Goal: Task Accomplishment & Management: Use online tool/utility

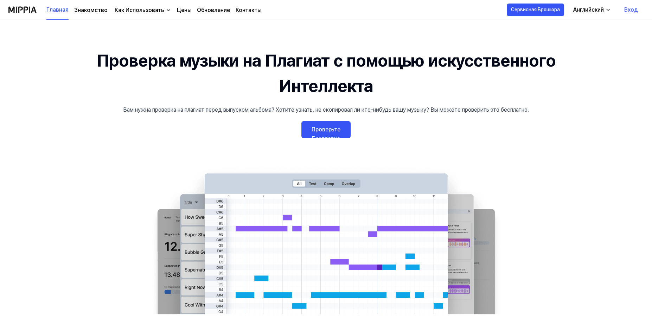
click at [322, 128] on link "Проверьте Бесплатно" at bounding box center [325, 129] width 49 height 17
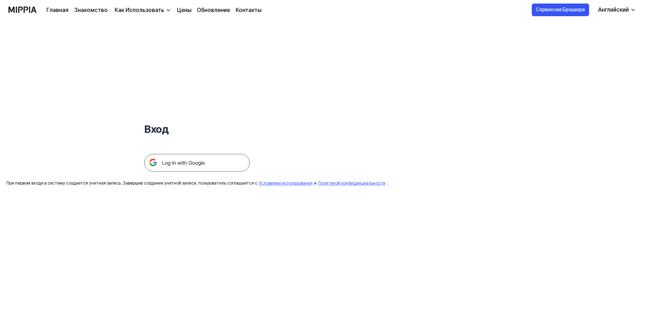
click at [208, 166] on img at bounding box center [197, 163] width 106 height 18
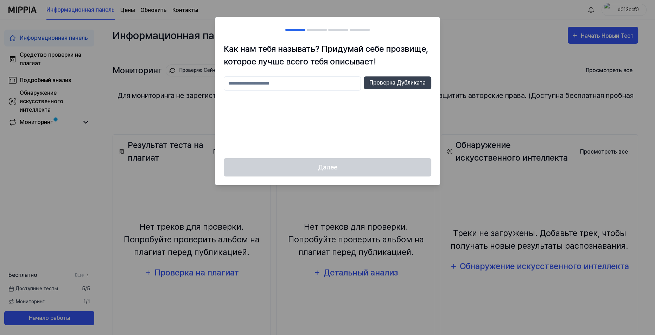
click at [256, 82] on input "text" at bounding box center [292, 83] width 137 height 14
type input "*******"
click at [391, 81] on button "Проверка Дубликата" at bounding box center [398, 82] width 68 height 13
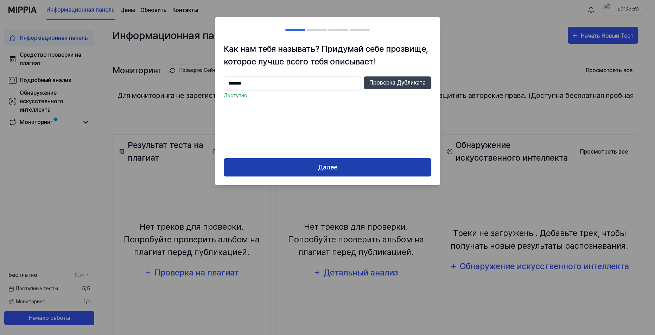
click at [330, 161] on button "Далее" at bounding box center [328, 167] width 208 height 19
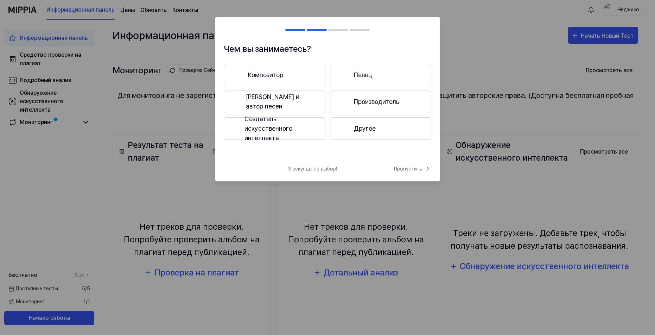
click at [278, 126] on button "Создатель искусственного интеллекта" at bounding box center [275, 128] width 102 height 23
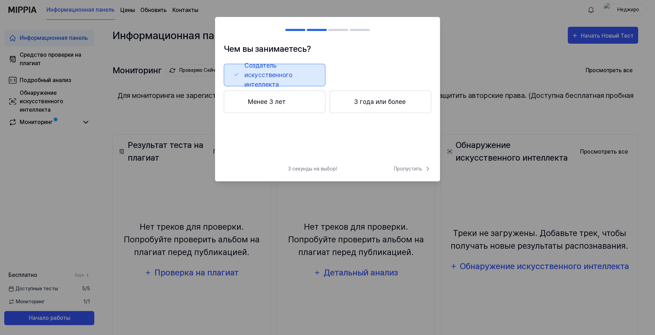
click at [281, 105] on button "Менее 3 лет" at bounding box center [275, 101] width 102 height 23
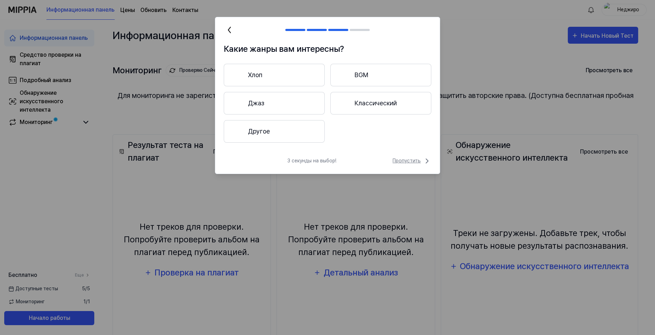
click at [397, 158] on span "Пропустить" at bounding box center [412, 161] width 39 height 8
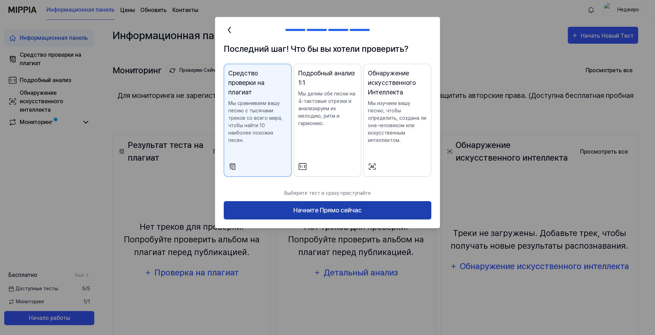
click at [309, 212] on button "Начните Прямо сейчас" at bounding box center [328, 210] width 208 height 19
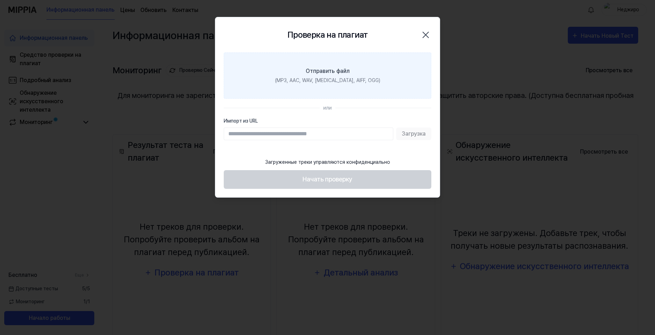
click at [317, 84] on label "Отправить файл (MP3, AAC, WAV, [MEDICAL_DATA], AIFF, OGG)" at bounding box center [328, 75] width 208 height 46
click at [0, 0] on input "Отправить файл (MP3, AAC, WAV, [MEDICAL_DATA], AIFF, OGG)" at bounding box center [0, 0] width 0 height 0
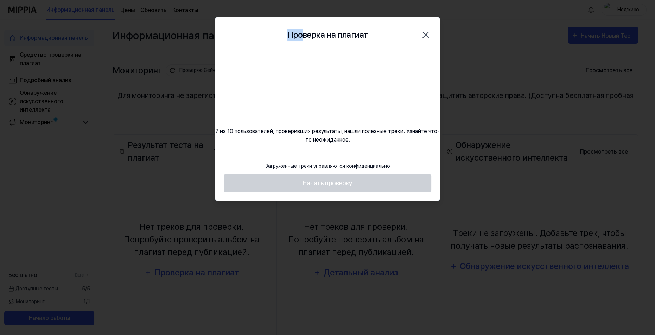
drag, startPoint x: 301, startPoint y: 25, endPoint x: 290, endPoint y: 25, distance: 11.3
click at [290, 25] on div "Проверка на плагиат Закрыть" at bounding box center [327, 34] width 224 height 35
click at [471, 57] on div at bounding box center [327, 167] width 655 height 335
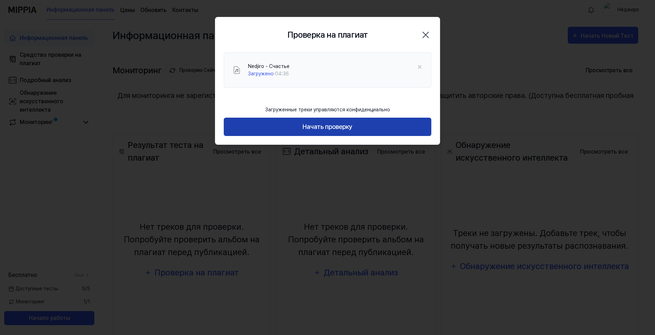
click at [362, 126] on button "Начать проверку" at bounding box center [328, 126] width 208 height 19
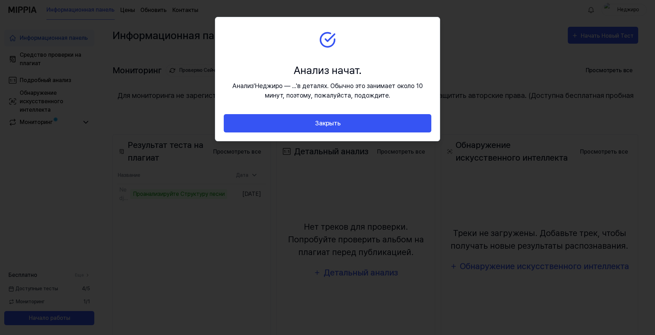
click at [362, 126] on button "Закрыть" at bounding box center [328, 123] width 208 height 19
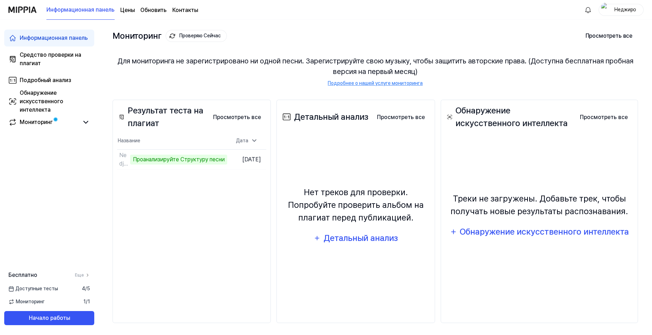
scroll to position [36, 0]
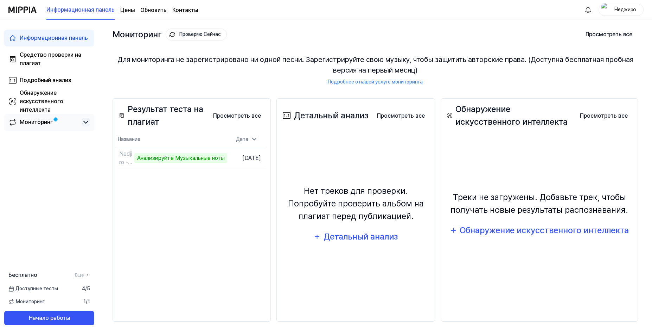
click at [88, 123] on icon at bounding box center [86, 122] width 8 height 8
click at [164, 160] on button "Перейти к результатам" at bounding box center [195, 157] width 63 height 11
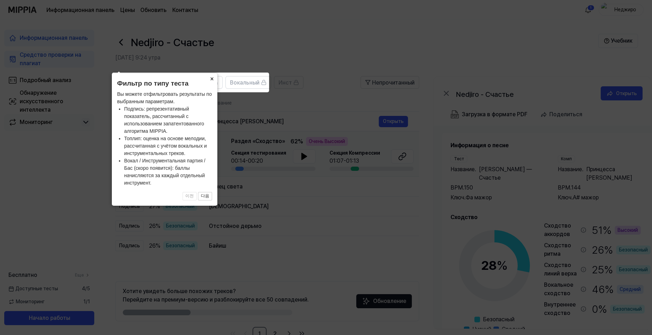
click at [212, 78] on button "×" at bounding box center [211, 78] width 11 height 10
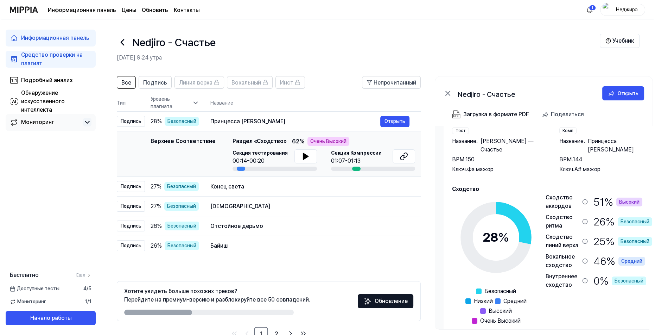
scroll to position [31, 0]
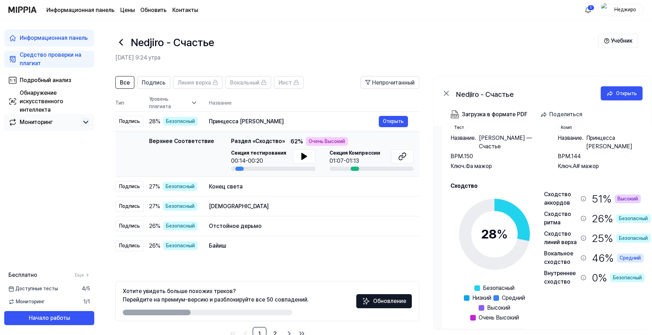
click at [594, 136] on span "Принцесса [PERSON_NAME]" at bounding box center [618, 142] width 65 height 17
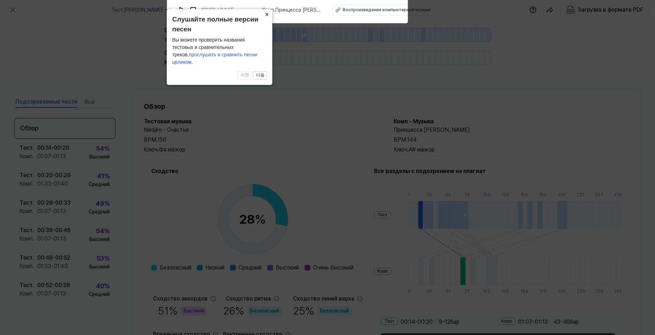
click at [268, 19] on button "×" at bounding box center [266, 14] width 11 height 10
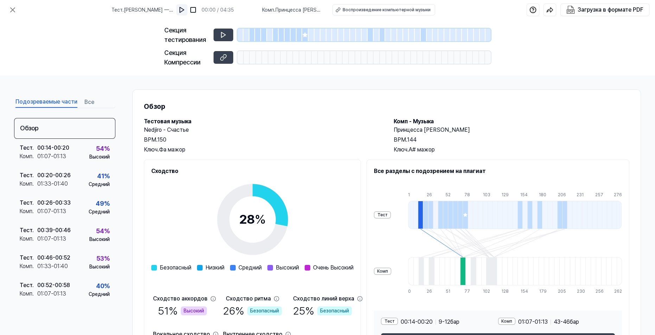
click at [185, 12] on img at bounding box center [181, 9] width 7 height 7
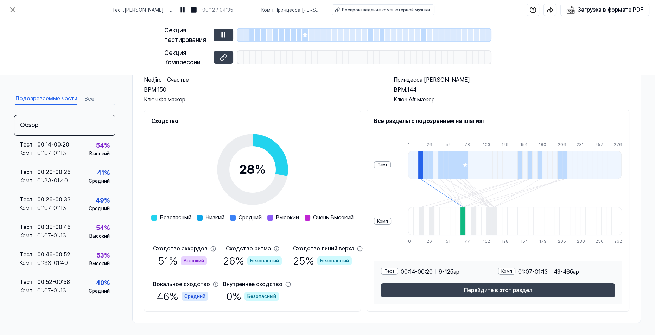
scroll to position [52, 0]
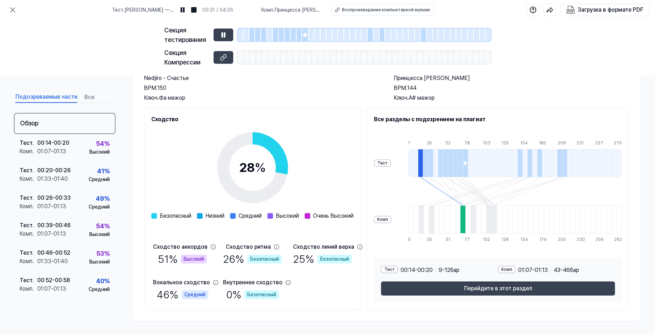
click at [423, 161] on div at bounding box center [420, 163] width 5 height 28
click at [252, 36] on div at bounding box center [252, 34] width 6 height 13
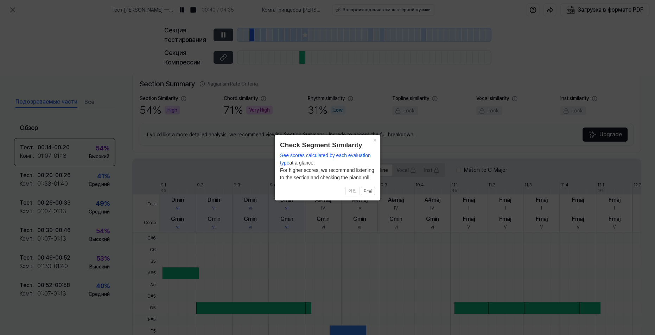
scroll to position [160, 0]
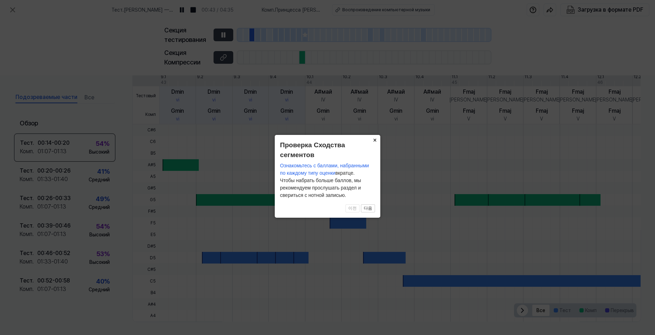
click at [374, 138] on button "×" at bounding box center [374, 140] width 11 height 10
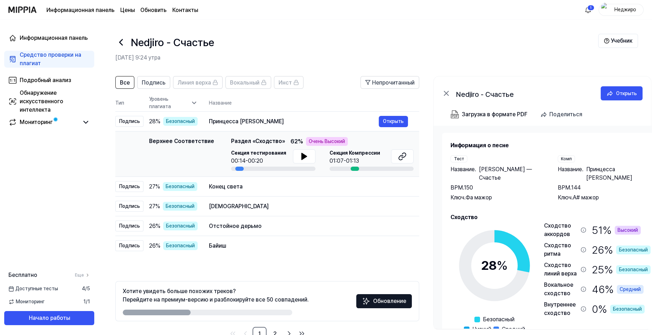
click at [562, 160] on div "Комп" at bounding box center [566, 158] width 17 height 7
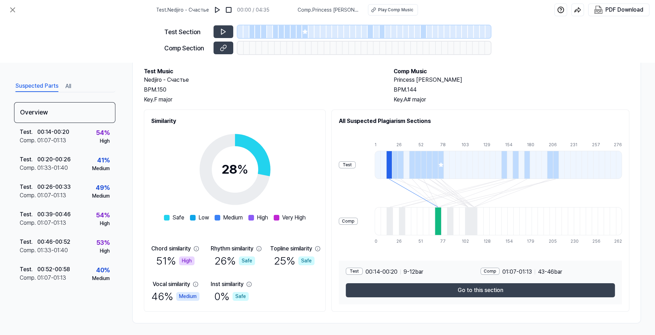
scroll to position [39, 0]
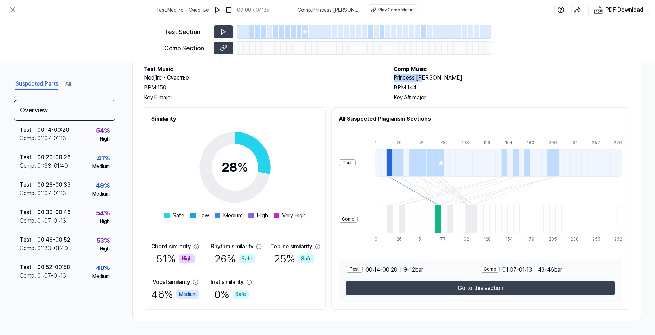
drag, startPoint x: 421, startPoint y: 81, endPoint x: 393, endPoint y: 81, distance: 28.5
click at [394, 81] on h2 "Princess [PERSON_NAME]" at bounding box center [512, 78] width 236 height 8
copy h2 "Princess [PERSON_NAME]"
click at [513, 102] on div "Overview Test Music Nedjiro - Счастье BPM. 150 Key. F major Comp Music Princess…" at bounding box center [386, 178] width 509 height 283
drag, startPoint x: 442, startPoint y: 117, endPoint x: 352, endPoint y: 120, distance: 89.4
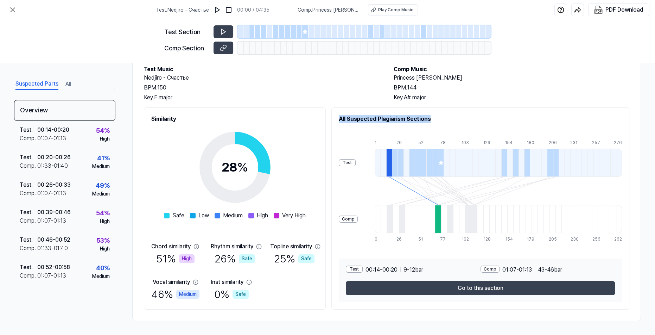
click at [352, 120] on h2 "All Suspected Plagiarism Sections" at bounding box center [480, 119] width 283 height 8
click at [450, 93] on div "Key. A# major" at bounding box center [512, 97] width 236 height 8
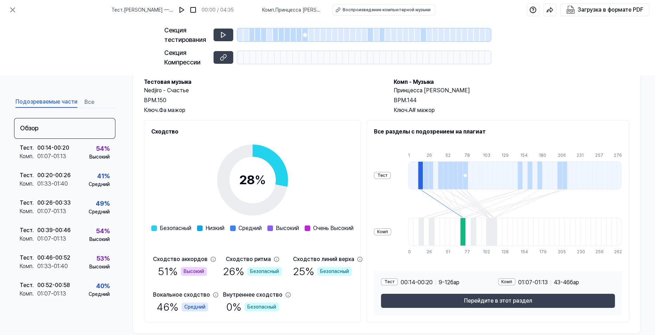
click at [478, 96] on div "BPM. 144" at bounding box center [512, 100] width 236 height 8
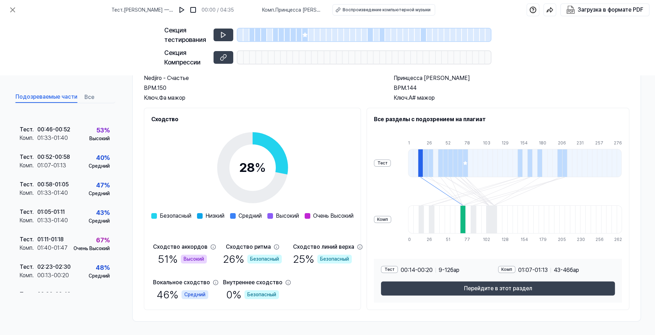
scroll to position [160, 0]
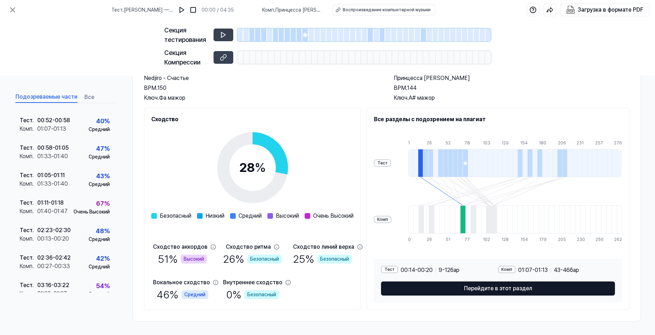
click at [464, 283] on button "Перейдите в этот раздел" at bounding box center [498, 288] width 234 height 14
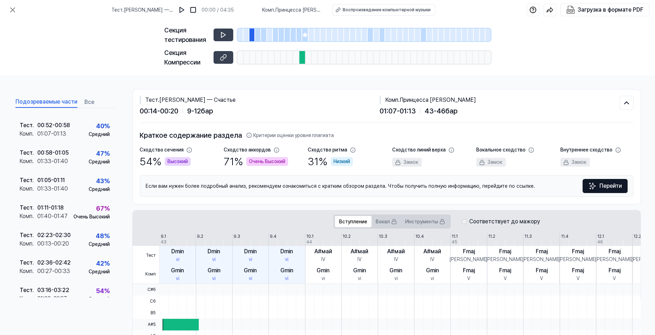
scroll to position [0, 0]
click at [230, 34] on button at bounding box center [224, 34] width 20 height 13
click at [224, 57] on icon at bounding box center [223, 58] width 4 height 4
